Goal: Navigation & Orientation: Find specific page/section

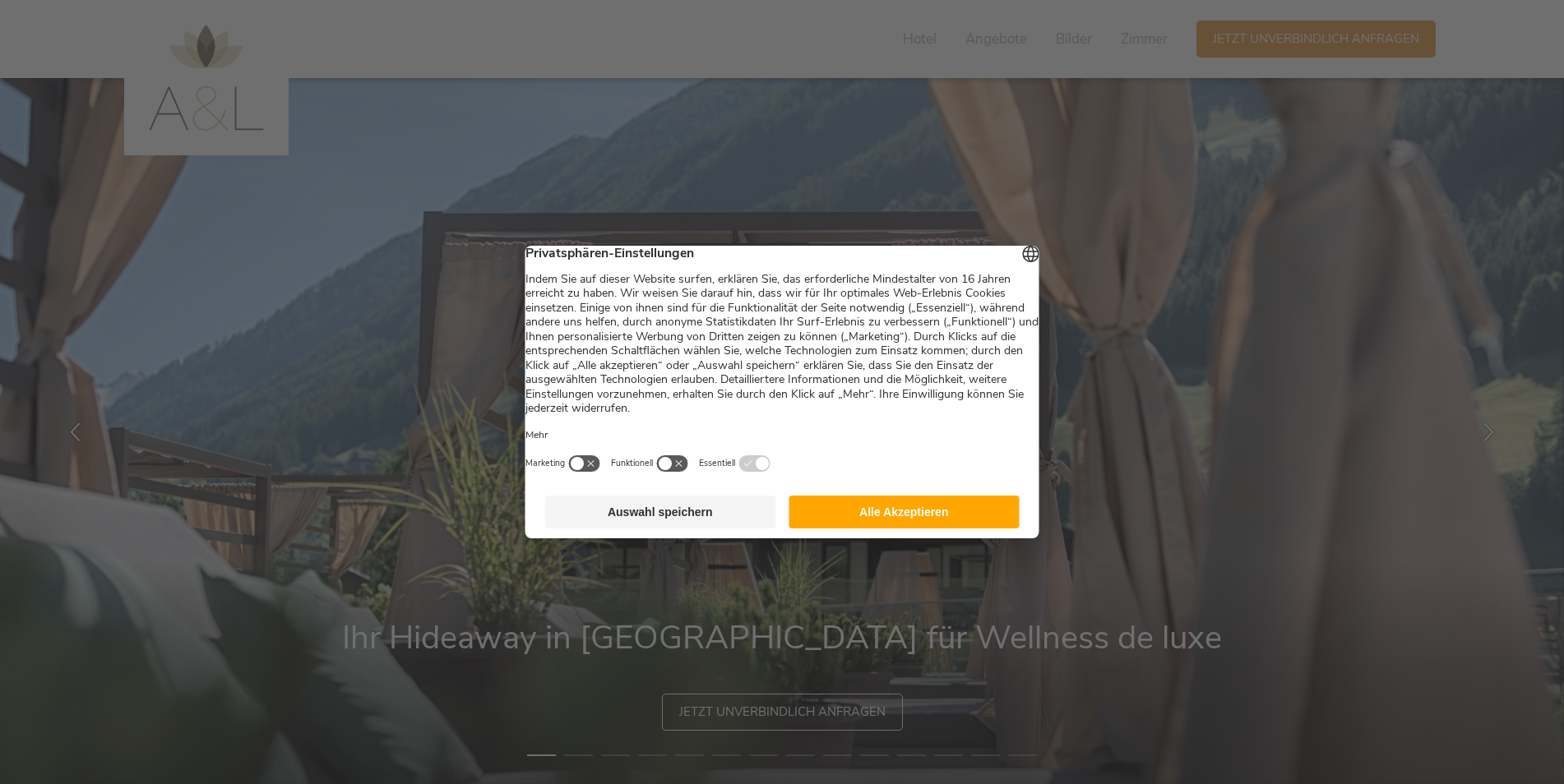
click at [978, 507] on button "Alle Akzeptieren" at bounding box center [903, 511] width 231 height 33
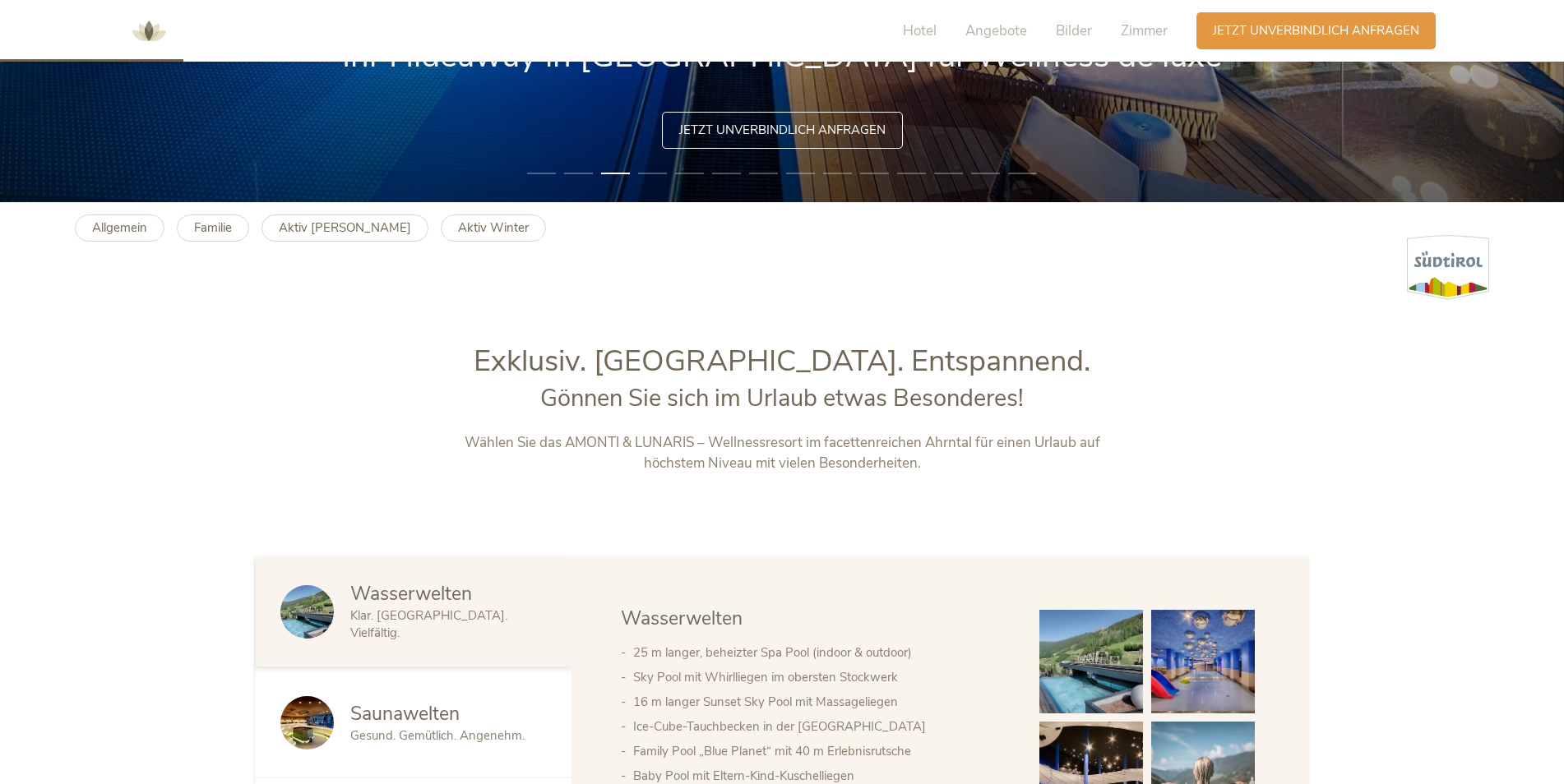
scroll to position [575, 0]
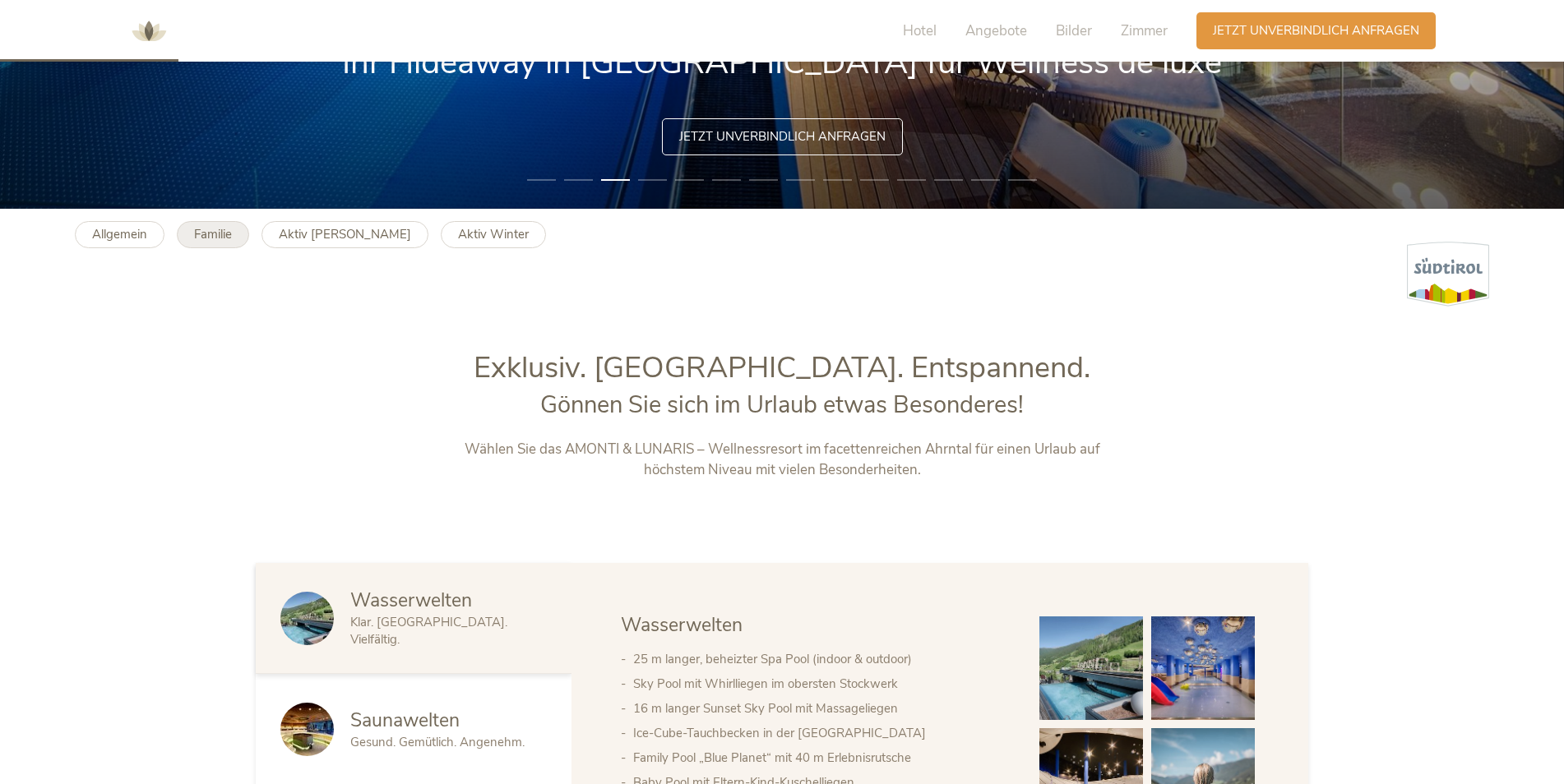
click at [231, 237] on b "Familie" at bounding box center [213, 234] width 38 height 17
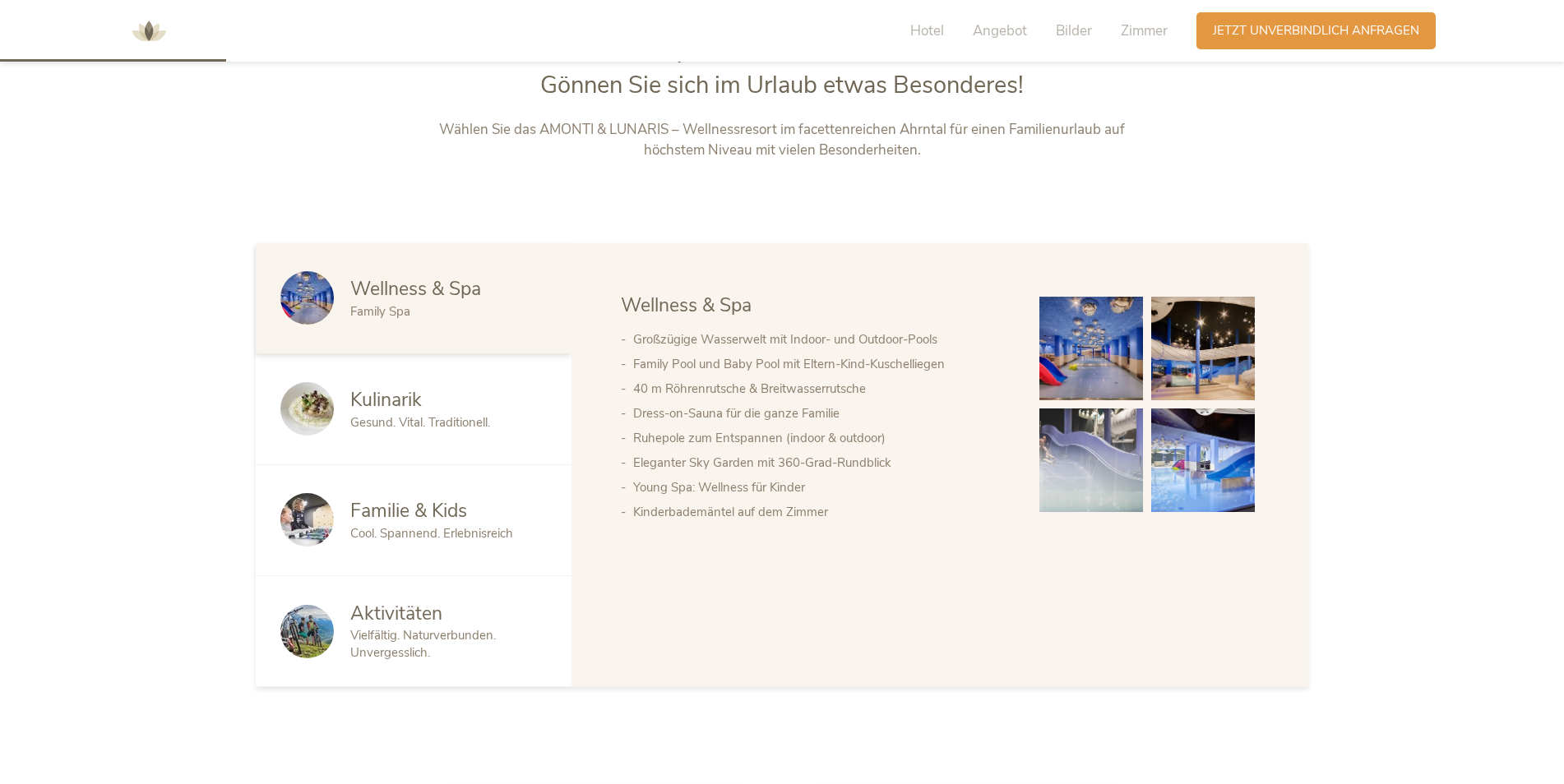
scroll to position [904, 0]
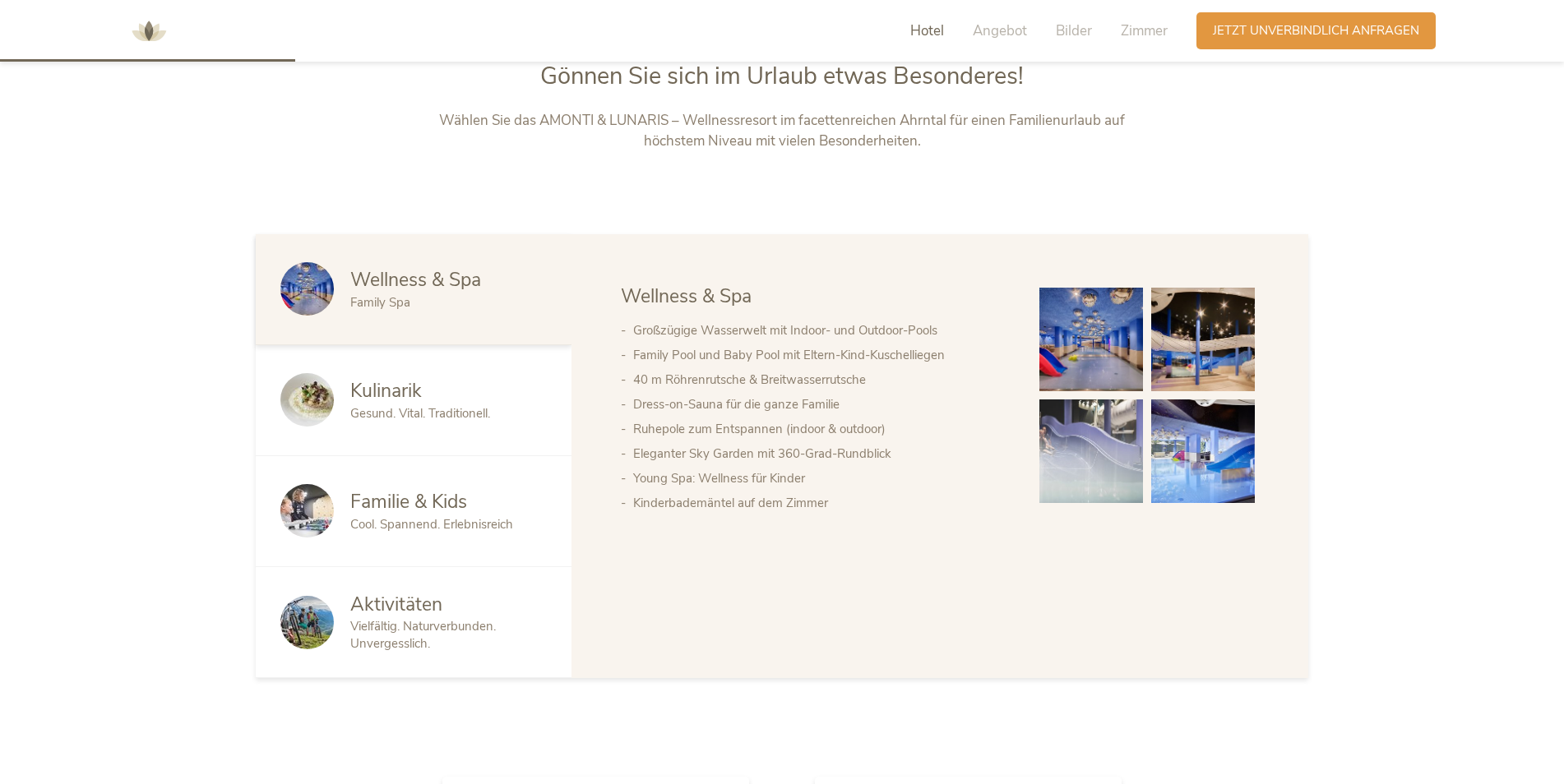
click at [440, 599] on span "Aktivitäten" at bounding box center [396, 605] width 92 height 26
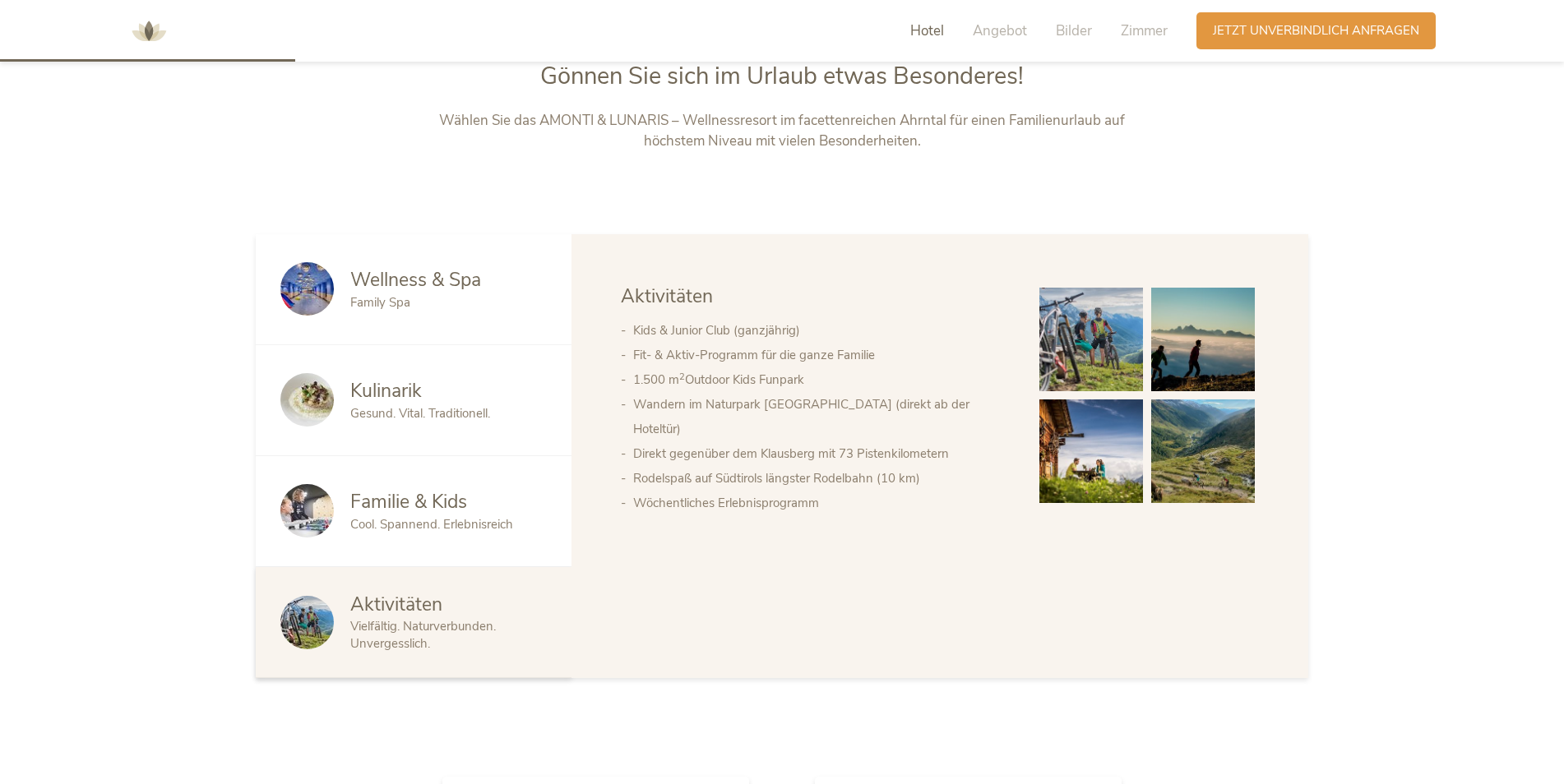
click at [490, 512] on div "Familie & Kids" at bounding box center [448, 502] width 196 height 27
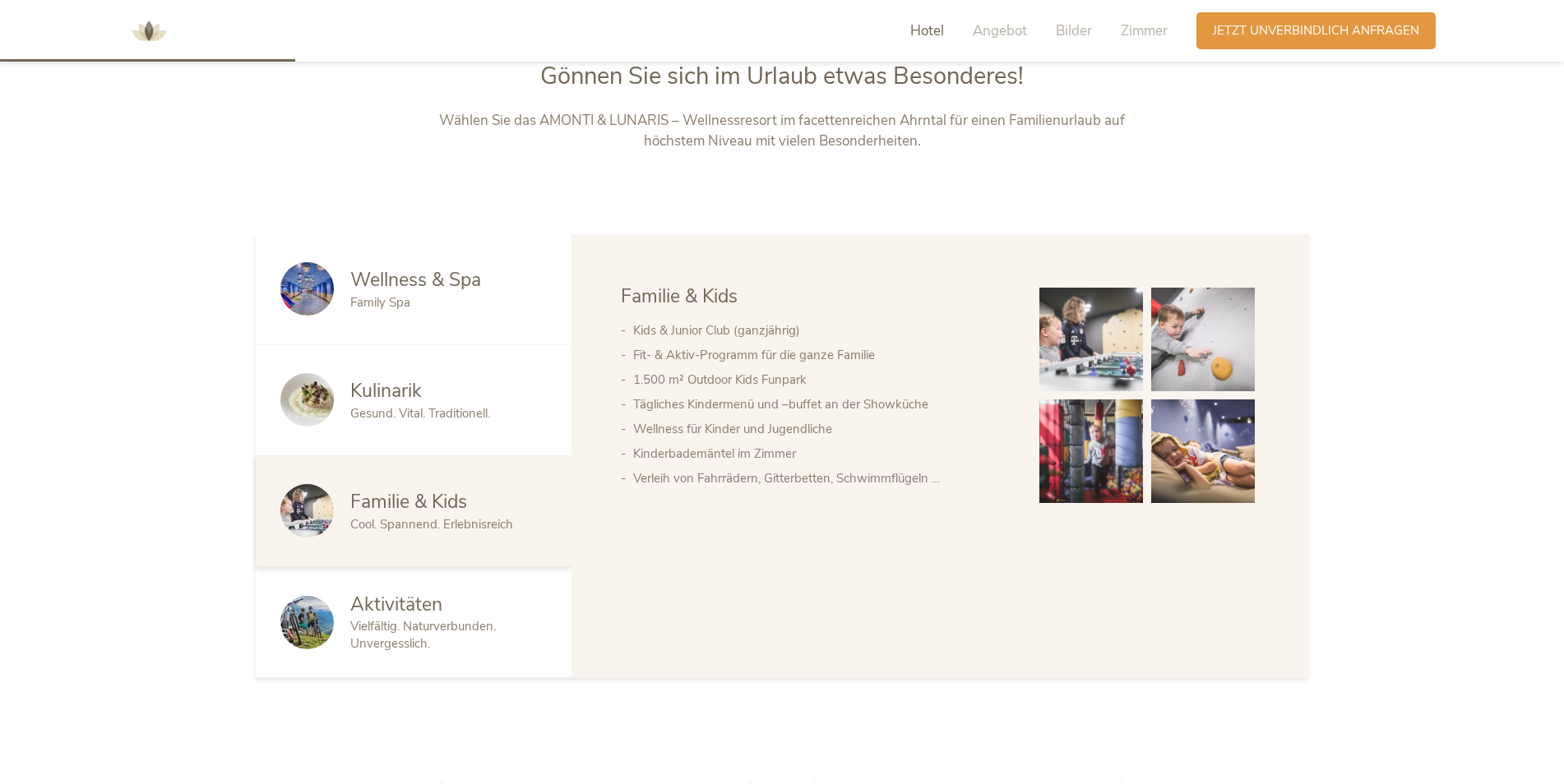
click at [394, 288] on span "Wellness & Spa" at bounding box center [416, 280] width 131 height 26
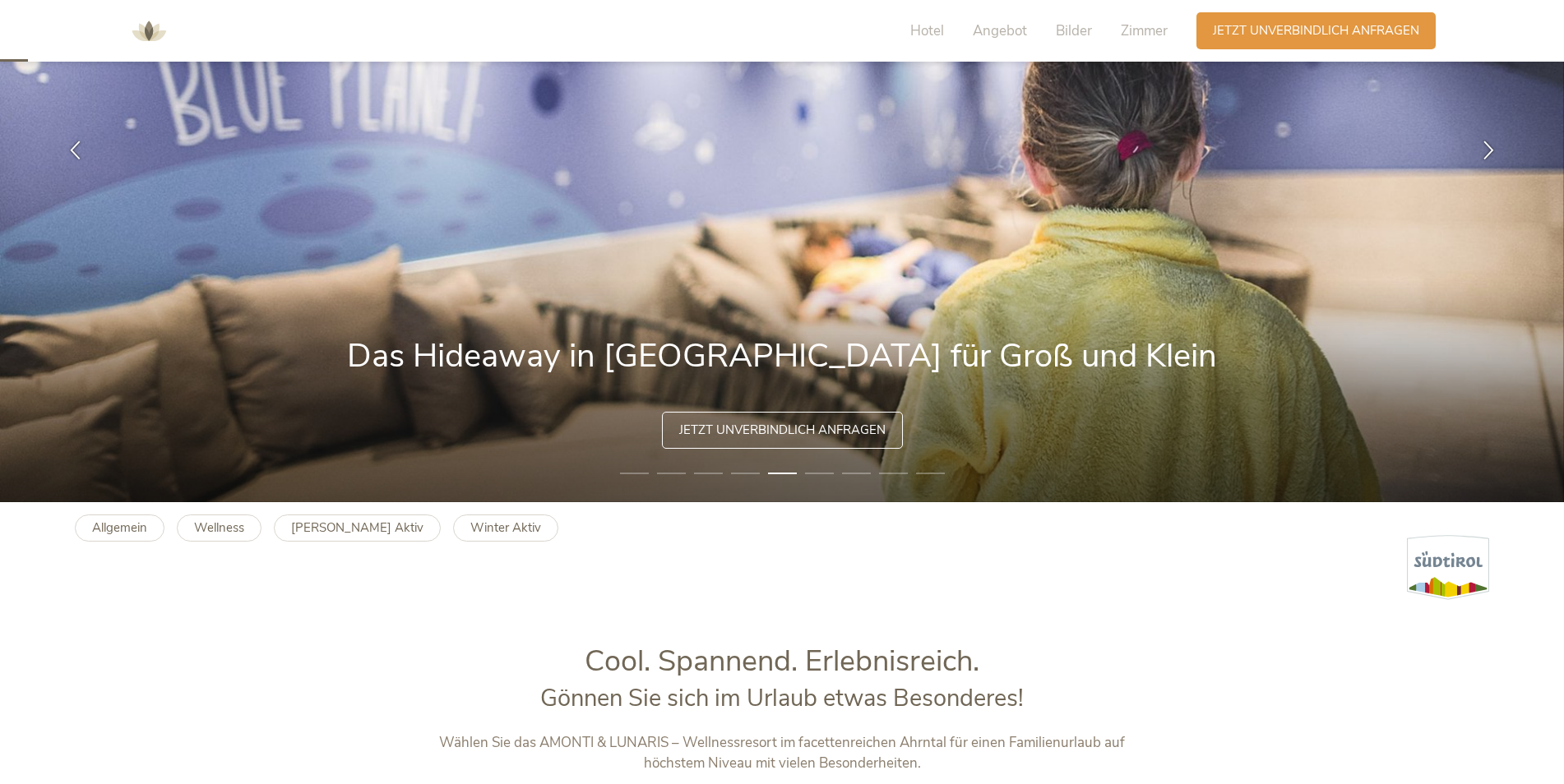
scroll to position [0, 0]
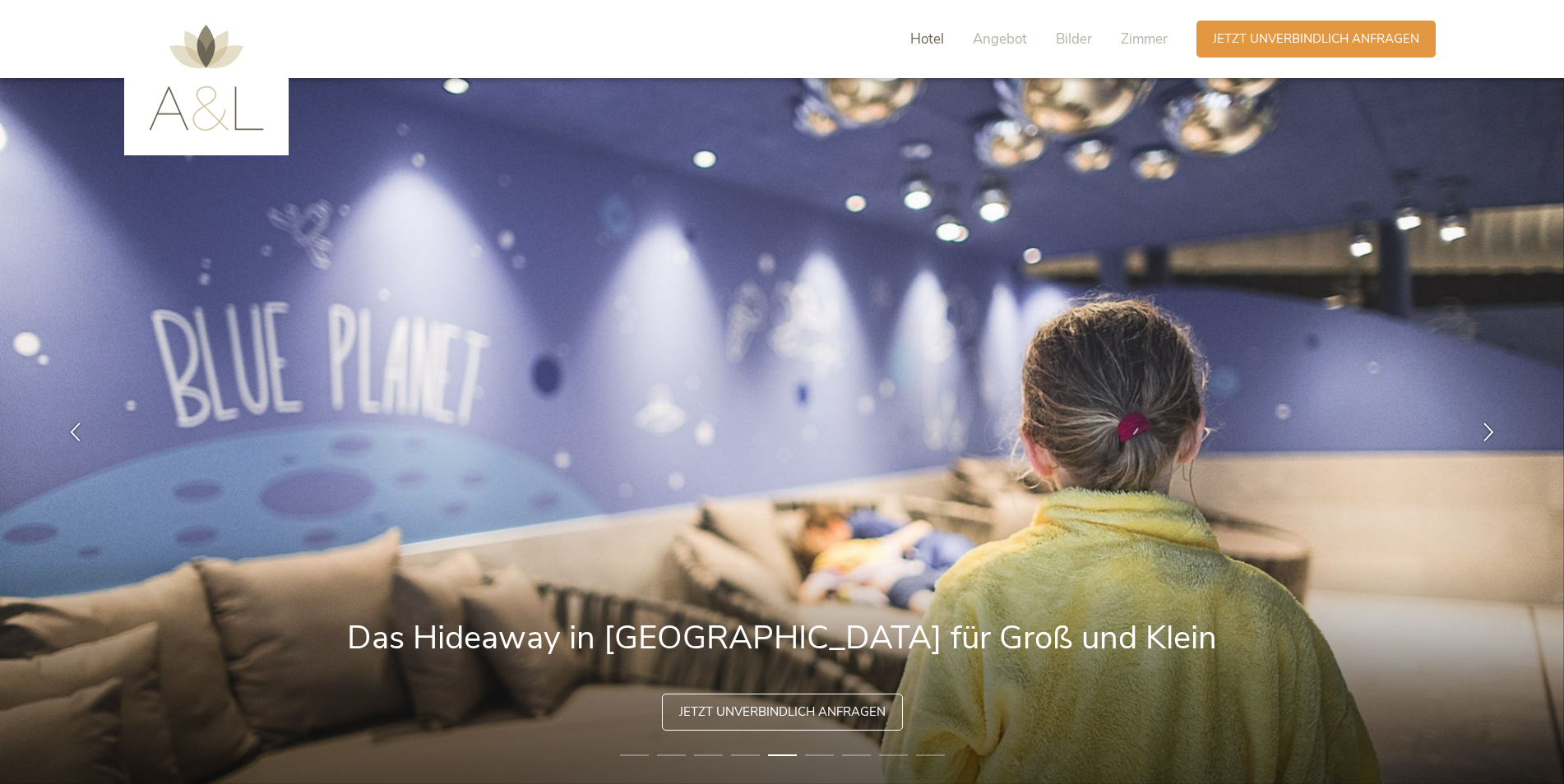
click at [938, 40] on span "Hotel" at bounding box center [927, 39] width 34 height 19
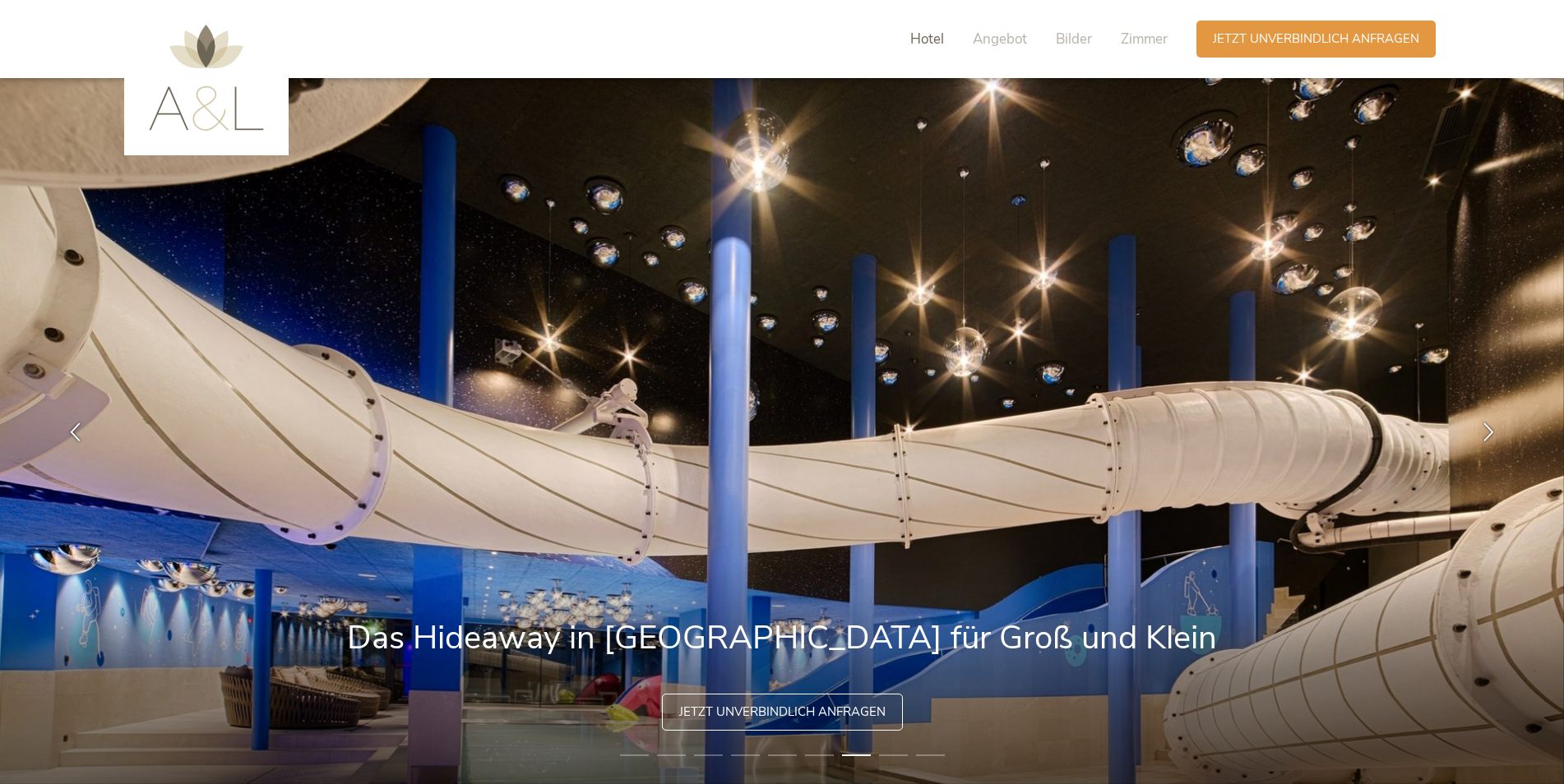
click at [940, 46] on span "Hotel" at bounding box center [927, 39] width 34 height 19
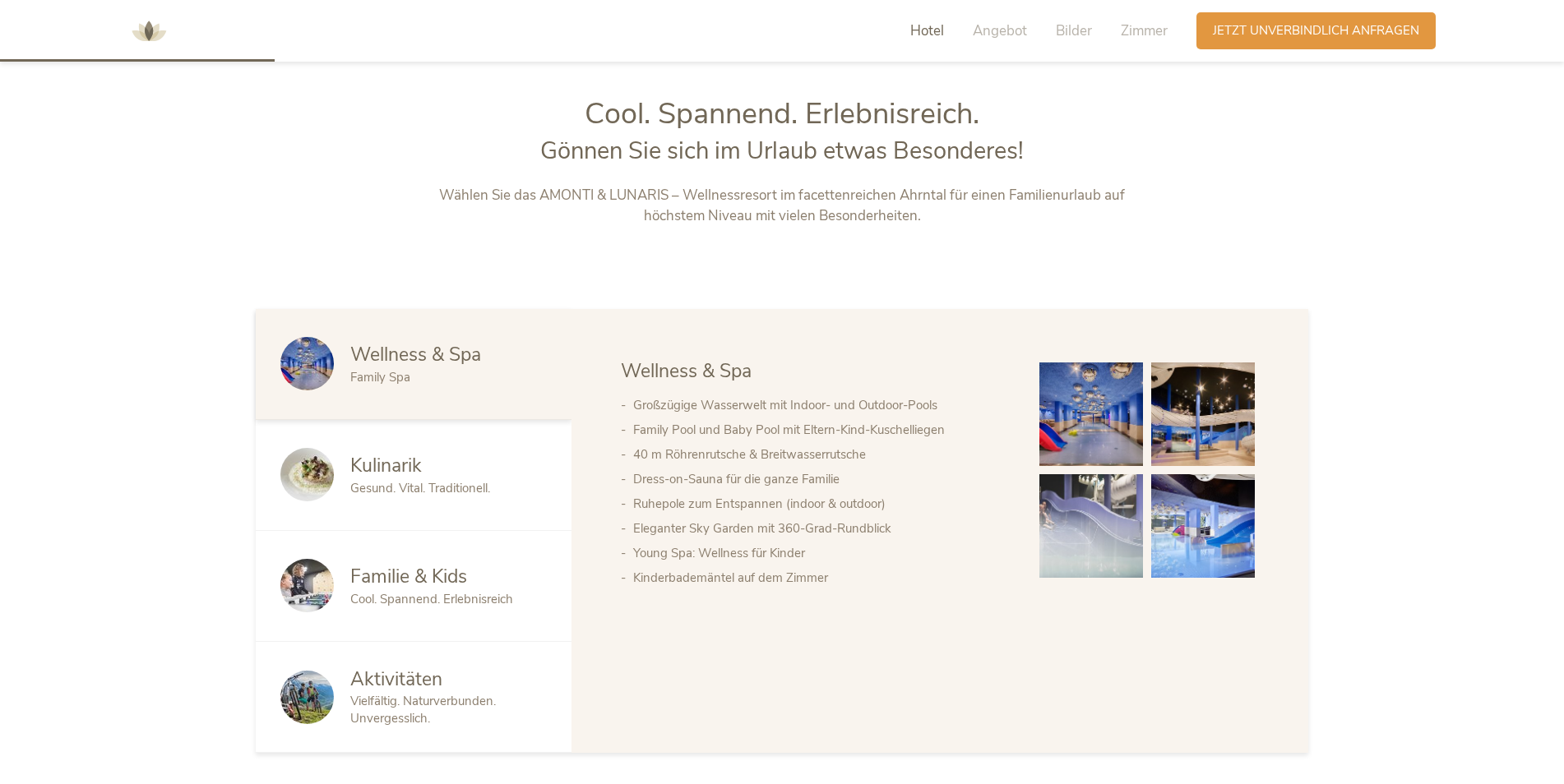
scroll to position [840, 0]
